Goal: Book appointment/travel/reservation

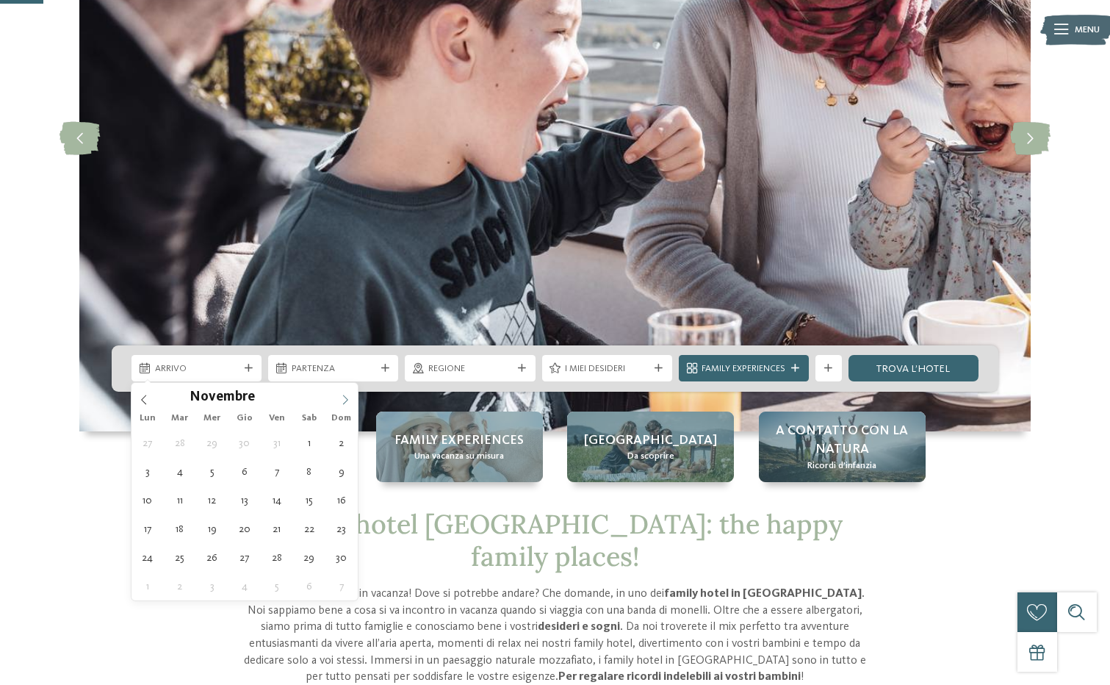
click at [347, 398] on icon at bounding box center [345, 399] width 10 height 10
type input "****"
click at [347, 398] on icon at bounding box center [345, 399] width 10 height 10
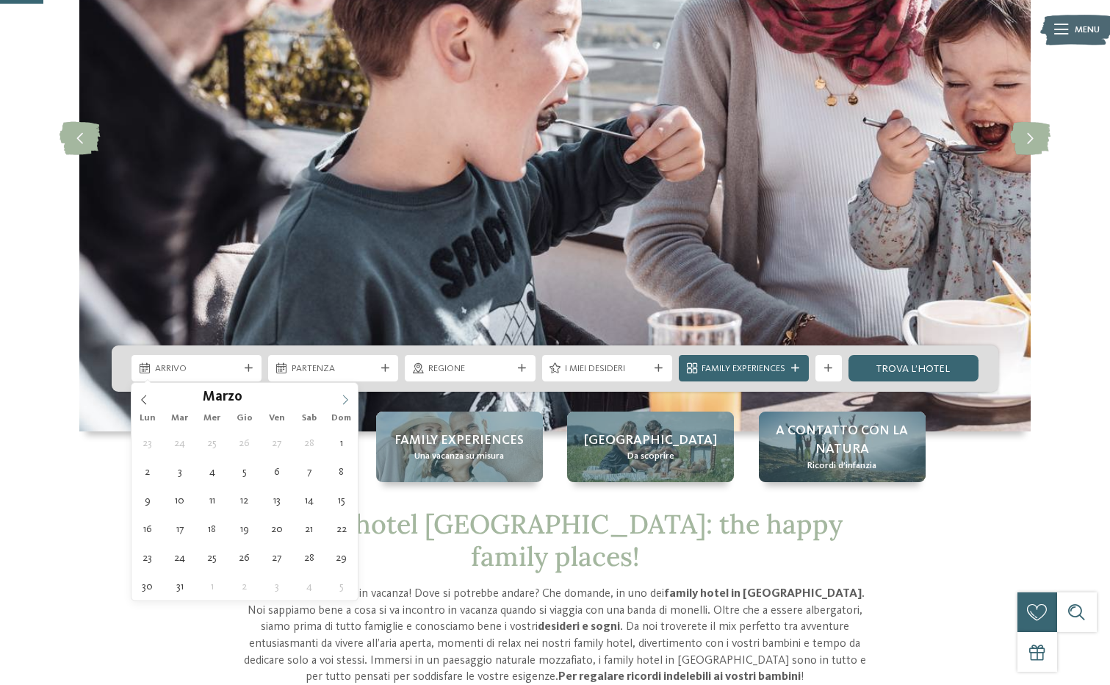
click at [347, 398] on icon at bounding box center [345, 399] width 10 height 10
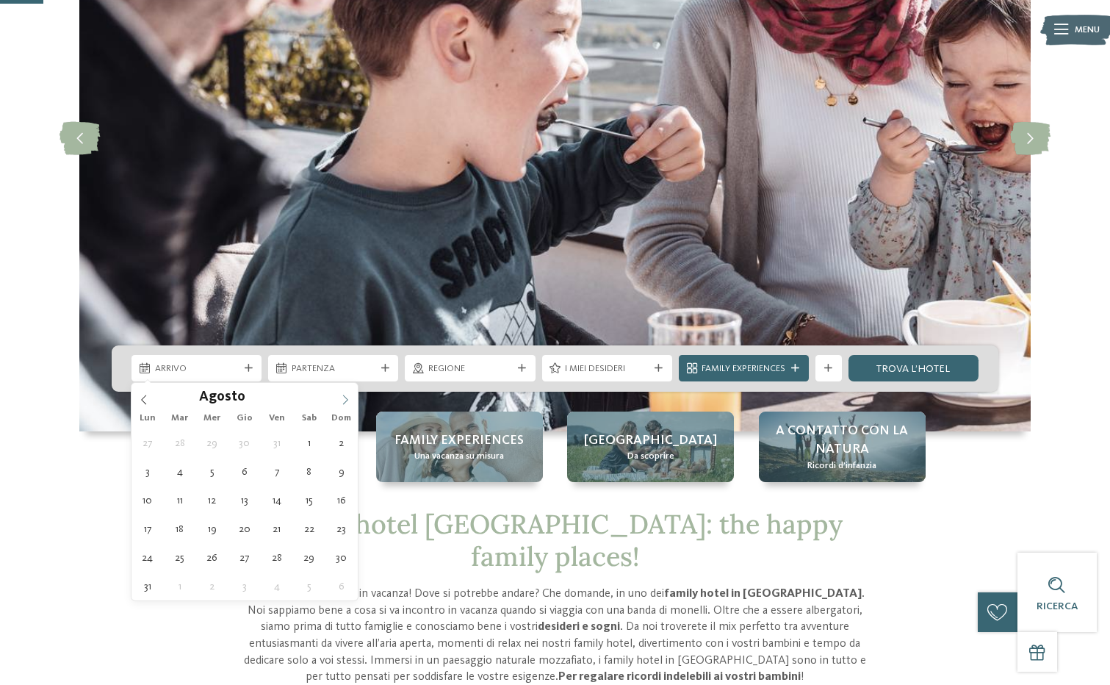
click at [347, 398] on icon at bounding box center [345, 399] width 10 height 10
type div "09.08.2026"
type input "****"
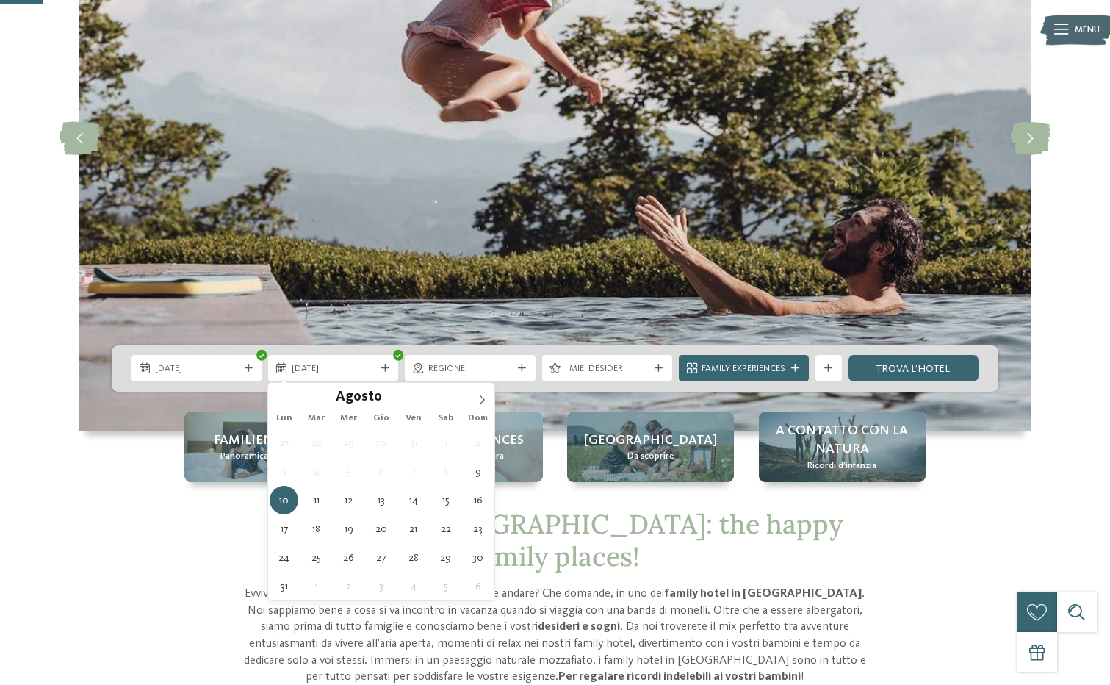
type div "16.08.2026"
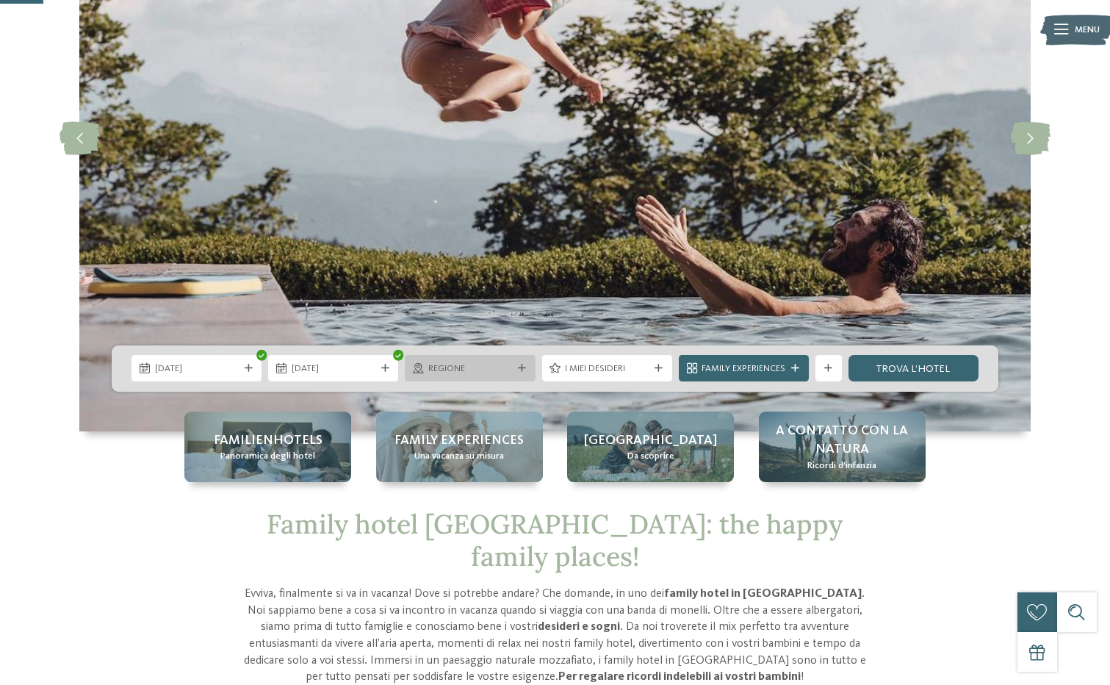
click at [487, 372] on span "Regione" at bounding box center [470, 368] width 84 height 13
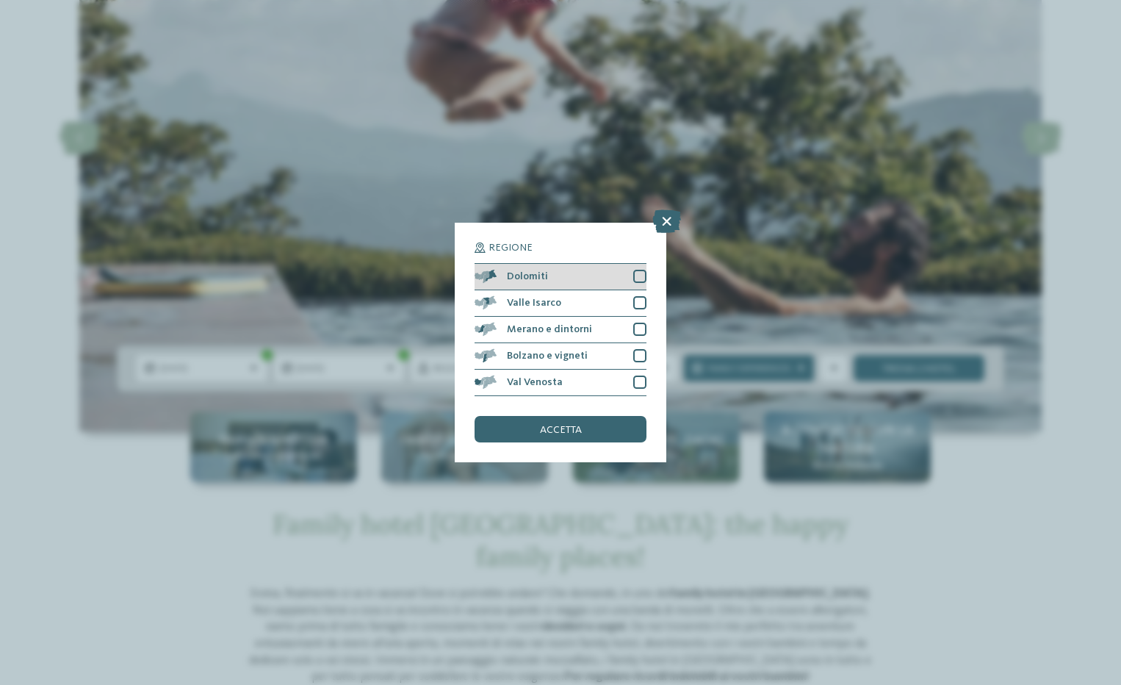
click at [638, 274] on div at bounding box center [639, 276] width 13 height 13
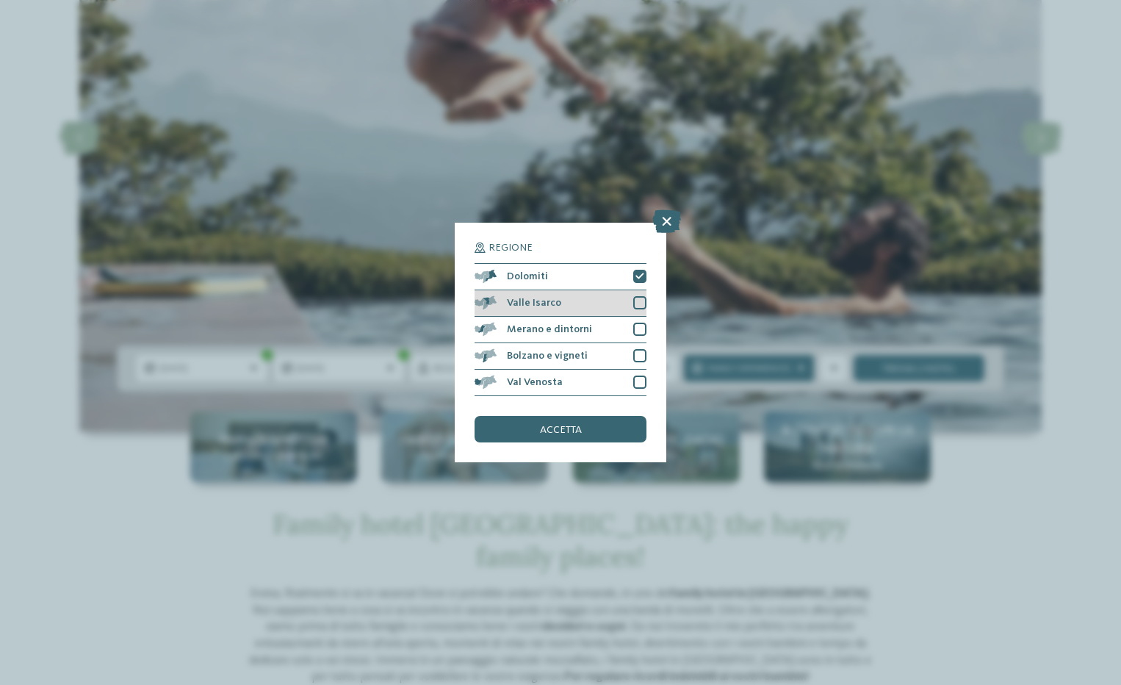
click at [639, 303] on div at bounding box center [639, 302] width 13 height 13
drag, startPoint x: 641, startPoint y: 317, endPoint x: 641, endPoint y: 335, distance: 18.4
click at [641, 318] on div "Merano e dintorni" at bounding box center [561, 330] width 172 height 26
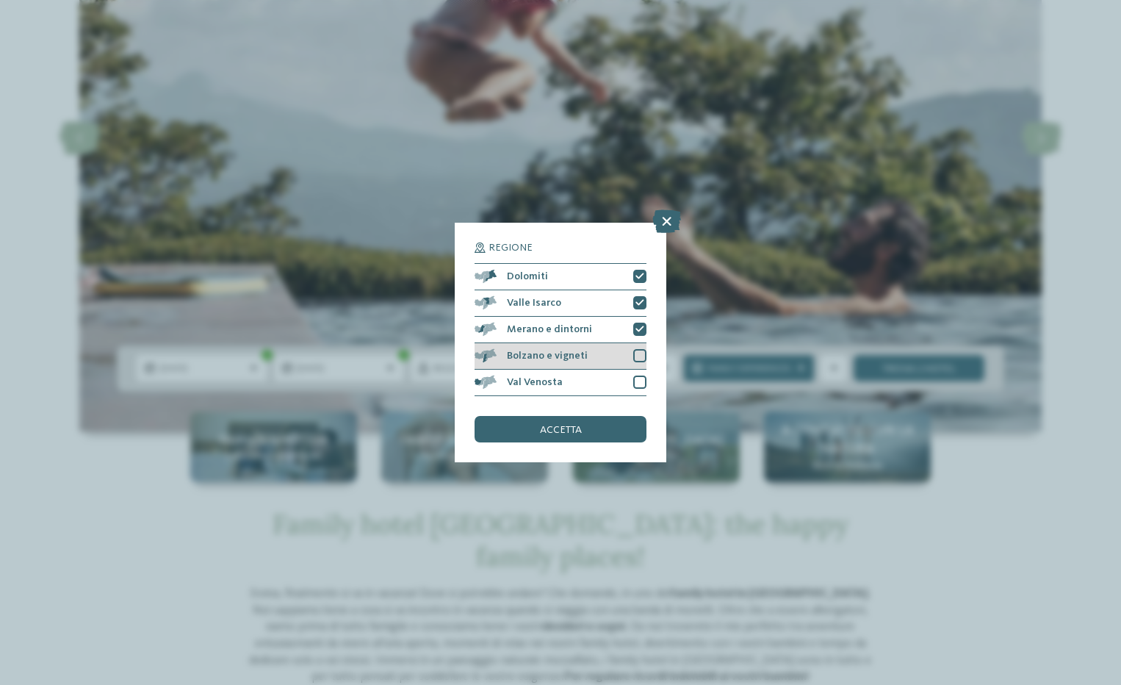
click at [641, 347] on div "Bolzano e vigneti" at bounding box center [561, 356] width 172 height 26
click at [599, 426] on div "accetta" at bounding box center [561, 429] width 172 height 26
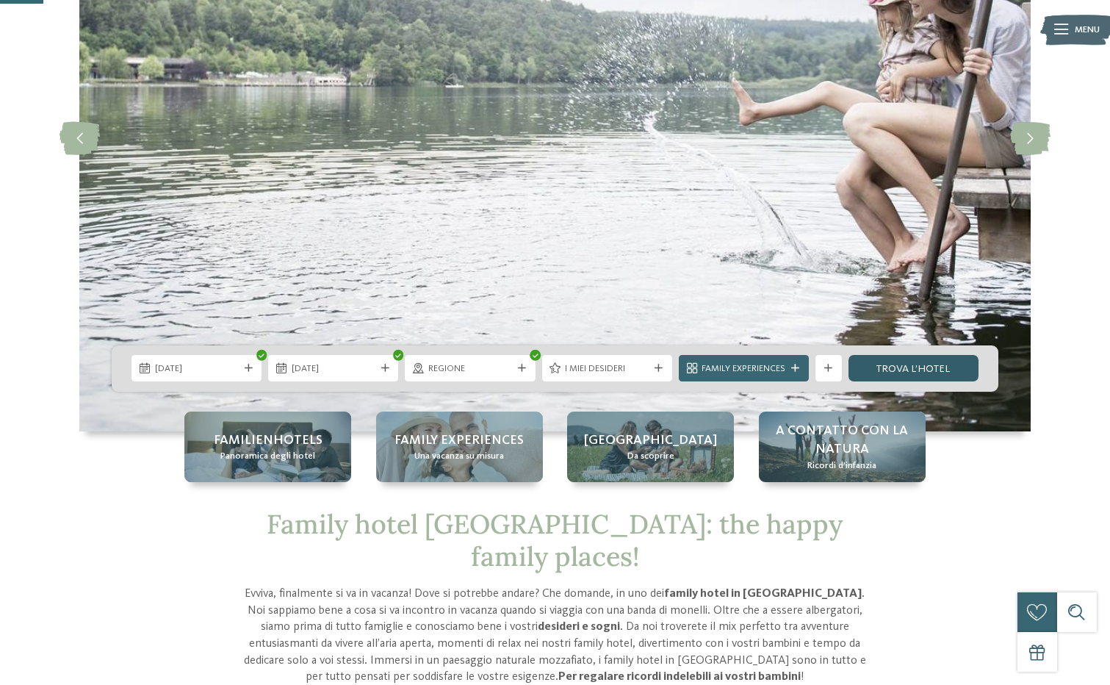
click at [934, 374] on link "trova l’hotel" at bounding box center [913, 368] width 130 height 26
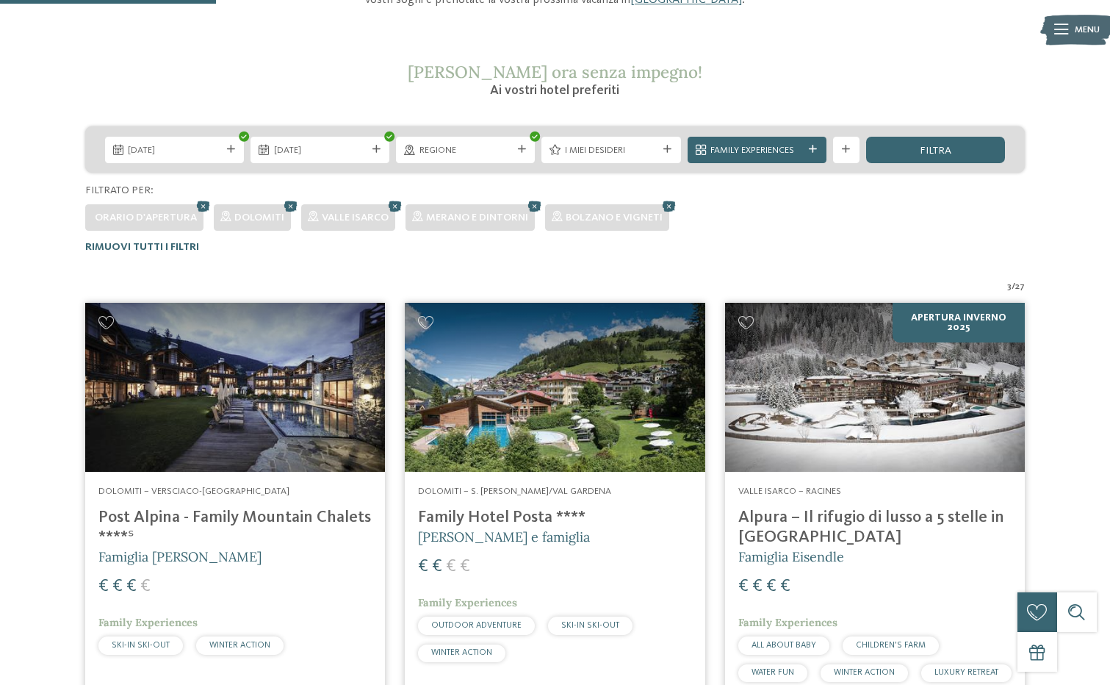
scroll to position [206, 0]
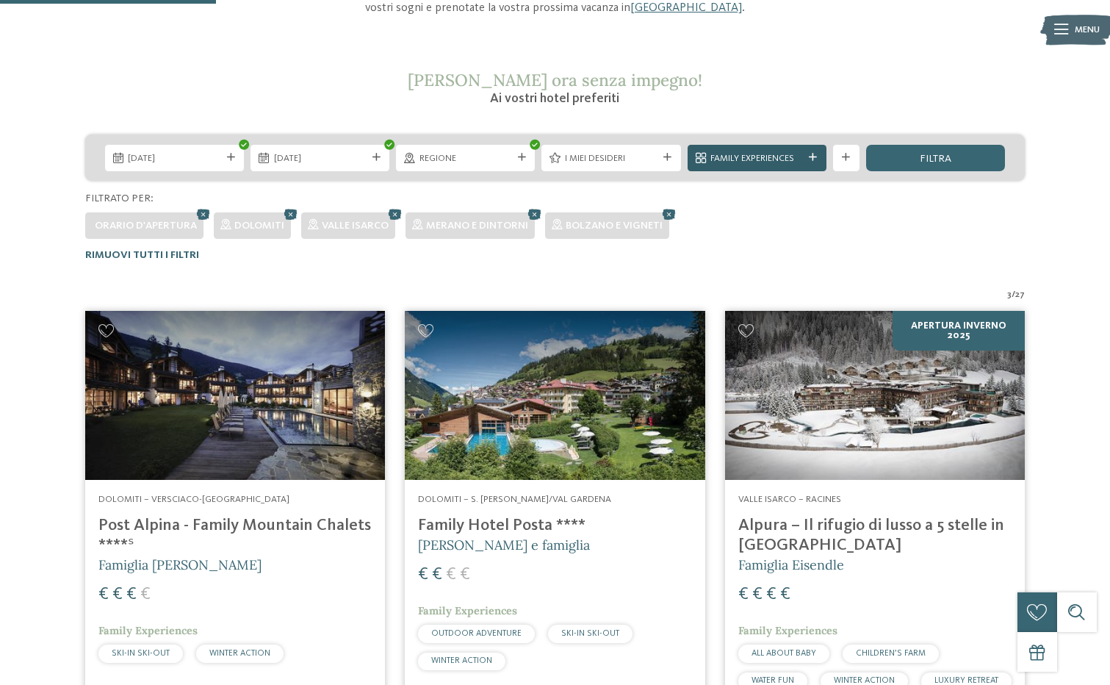
click at [812, 156] on icon at bounding box center [813, 158] width 8 height 8
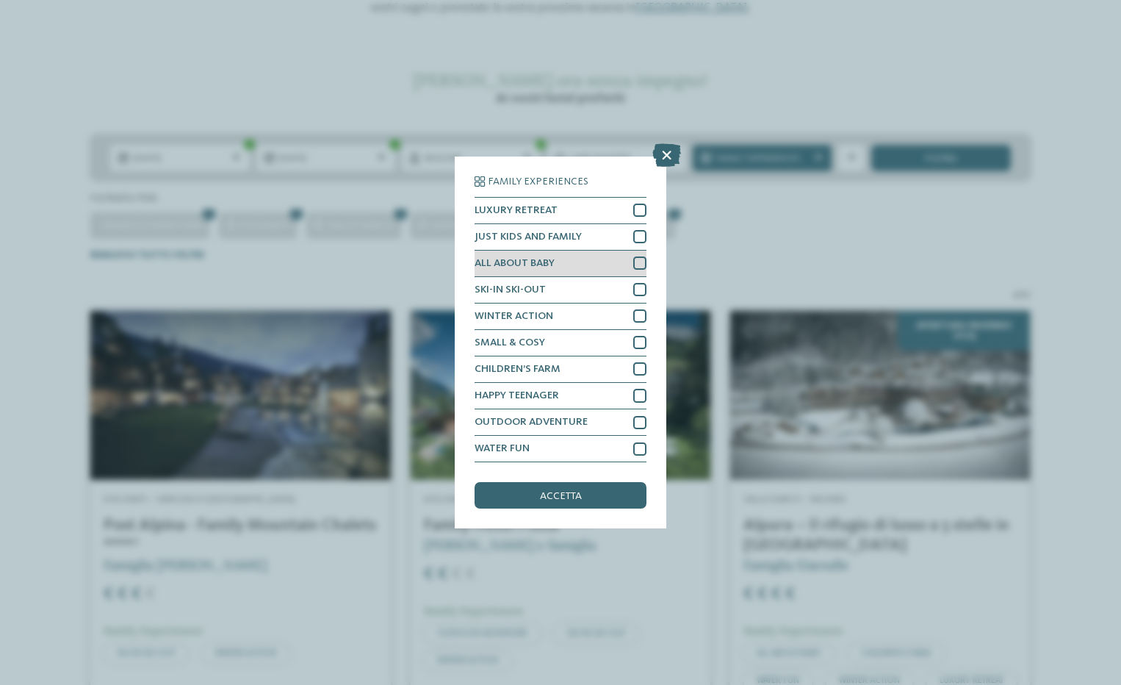
click at [643, 264] on div at bounding box center [639, 262] width 13 height 13
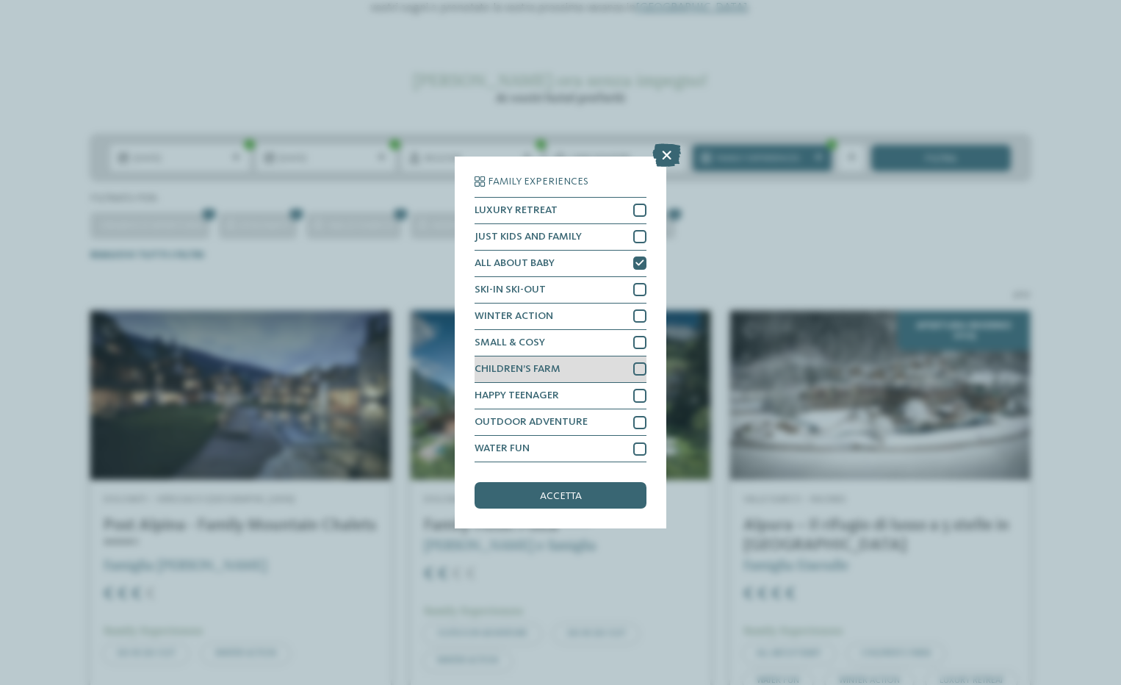
click at [642, 367] on div at bounding box center [639, 368] width 13 height 13
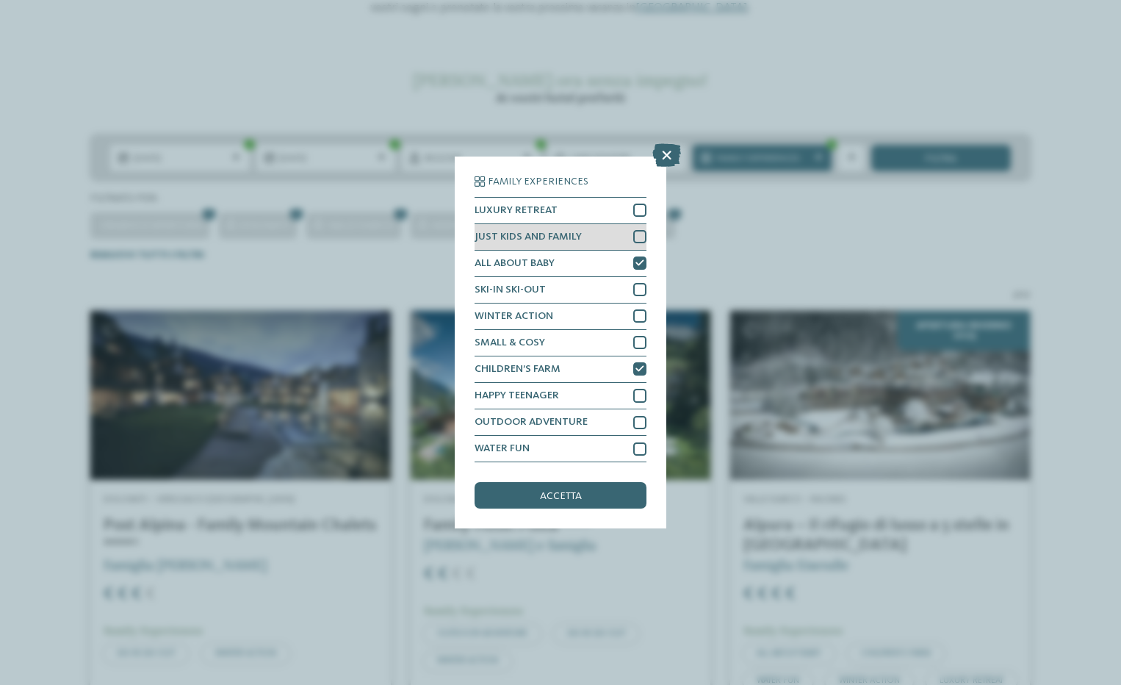
click at [643, 230] on div at bounding box center [639, 236] width 13 height 13
click at [596, 489] on div "accetta" at bounding box center [561, 495] width 172 height 26
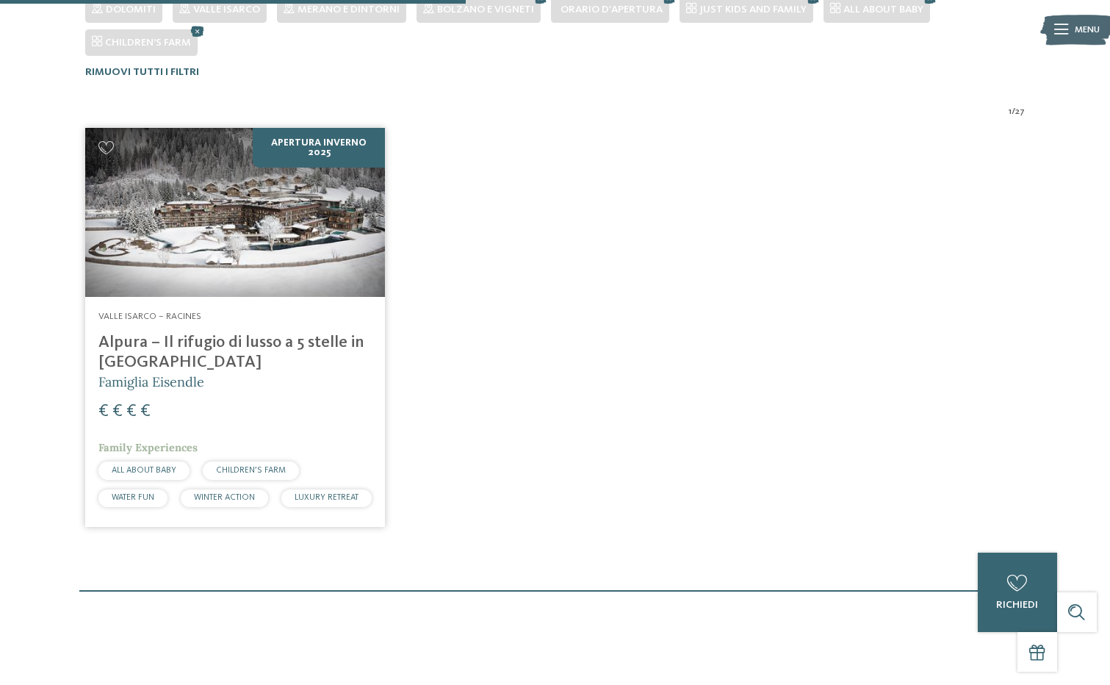
scroll to position [459, 0]
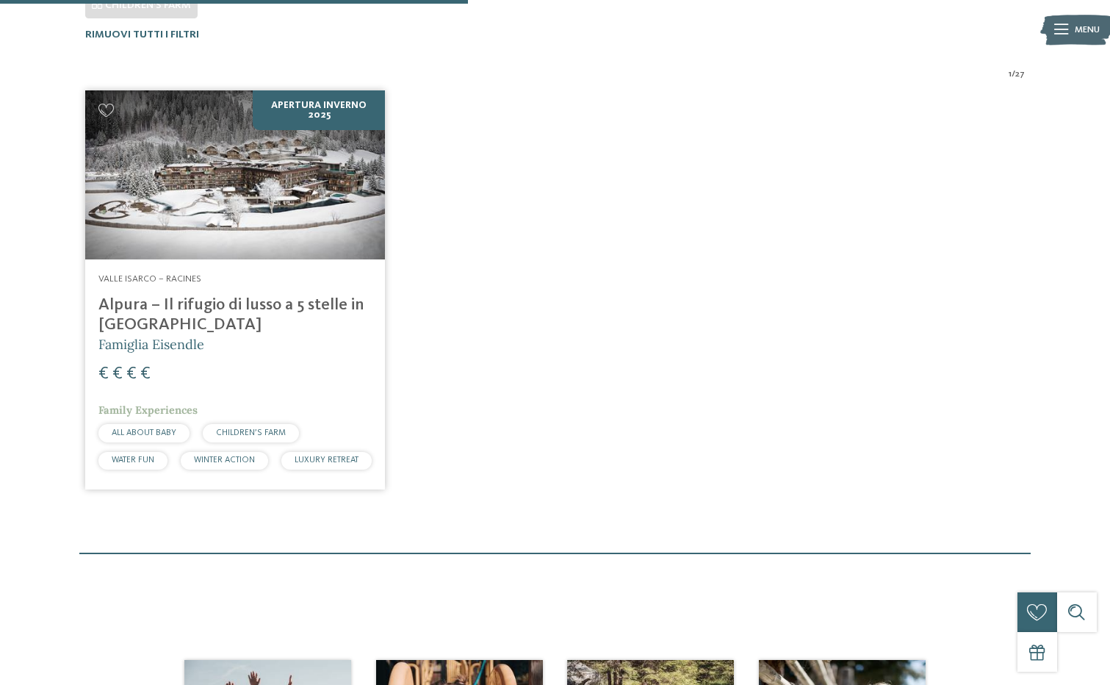
click at [279, 301] on h4 "Alpura – Il rifugio di lusso a 5 stelle in [GEOGRAPHIC_DATA]" at bounding box center [234, 315] width 273 height 40
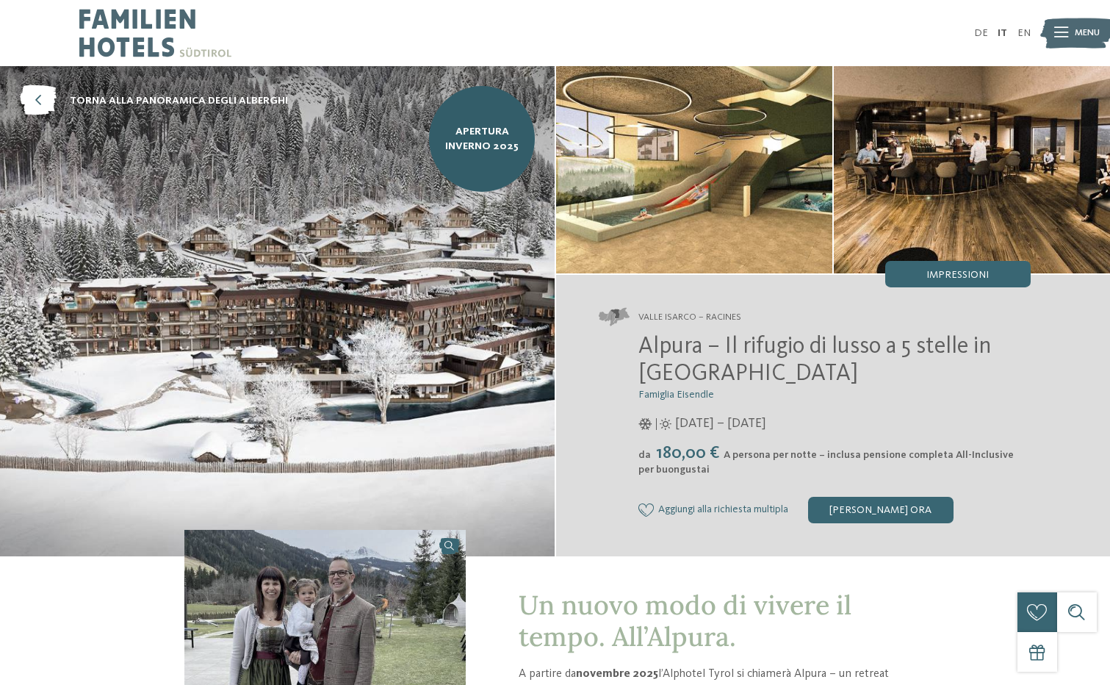
click at [1057, 35] on icon at bounding box center [1061, 33] width 14 height 10
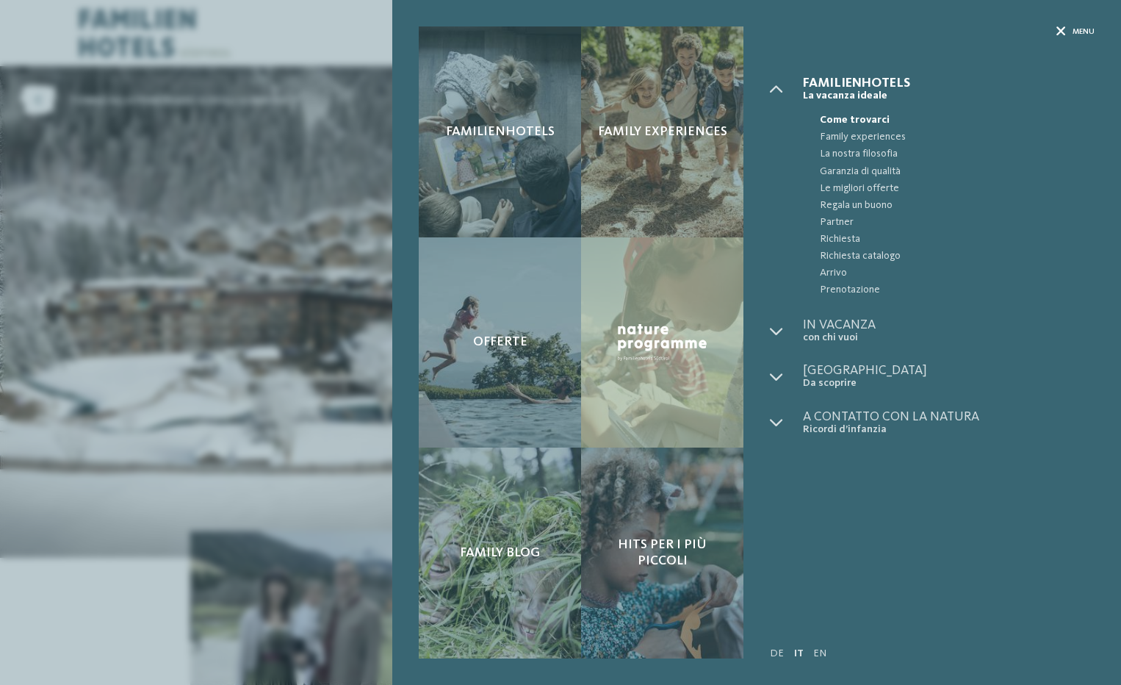
click at [1085, 26] on span "Menu" at bounding box center [1083, 31] width 22 height 11
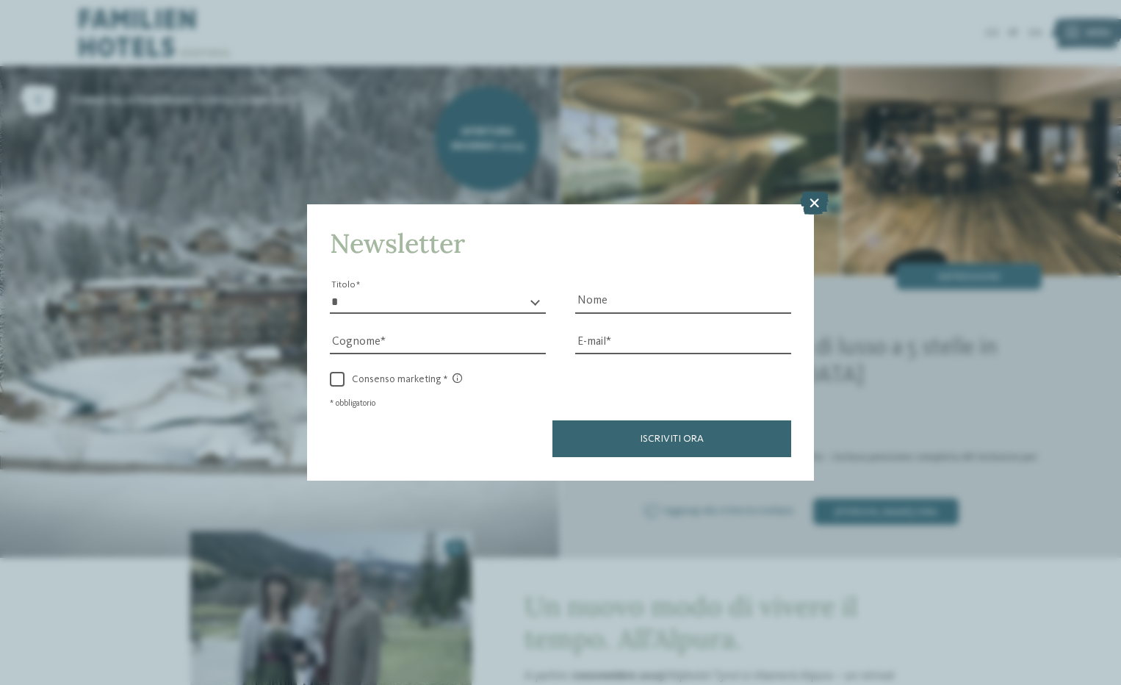
click at [812, 205] on icon at bounding box center [814, 204] width 29 height 24
